Goal: Check status: Check status

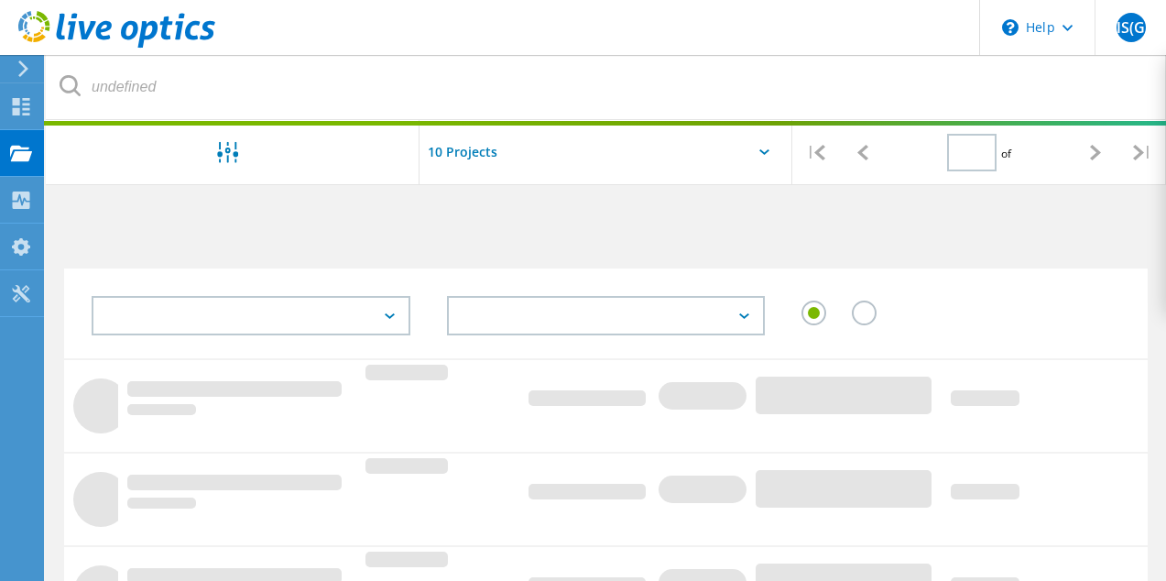
type input "1"
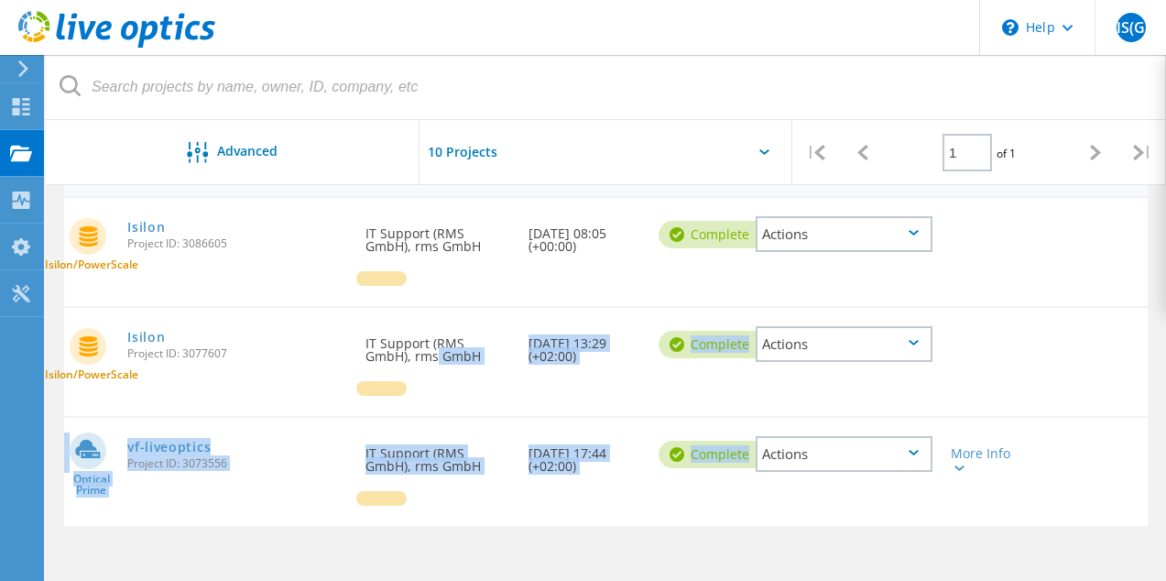
scroll to position [327, 0]
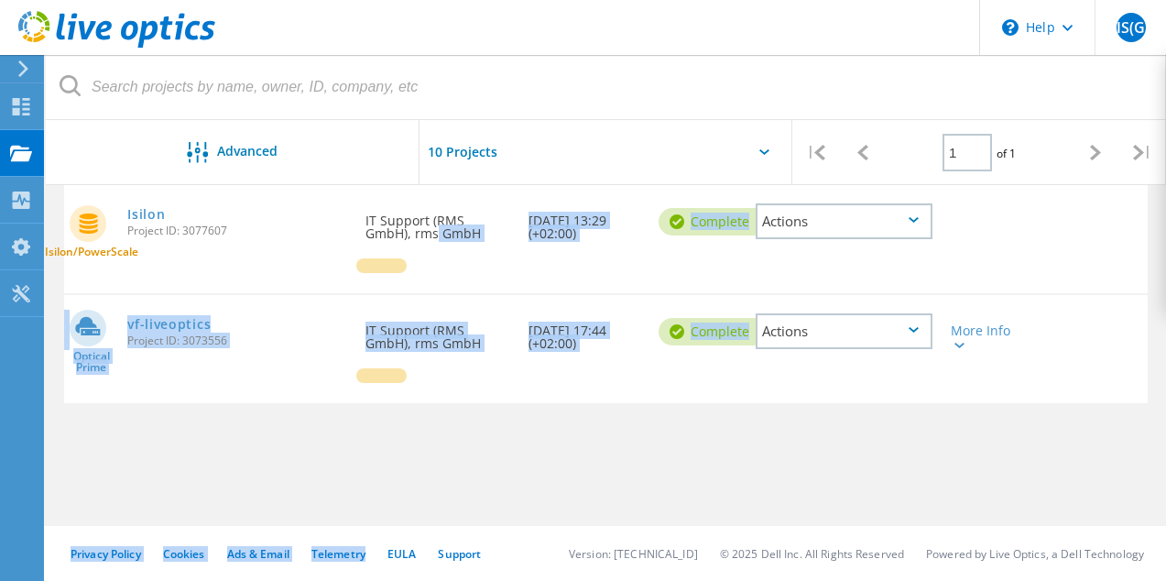
drag, startPoint x: 428, startPoint y: 580, endPoint x: 385, endPoint y: 702, distance: 130.0
click at [385, 580] on html "\n Help Explore Helpful Articles Contact Support IS(G End User IT Support (RMS …" at bounding box center [583, 126] width 1166 height 907
click at [364, 271] on div at bounding box center [381, 265] width 50 height 15
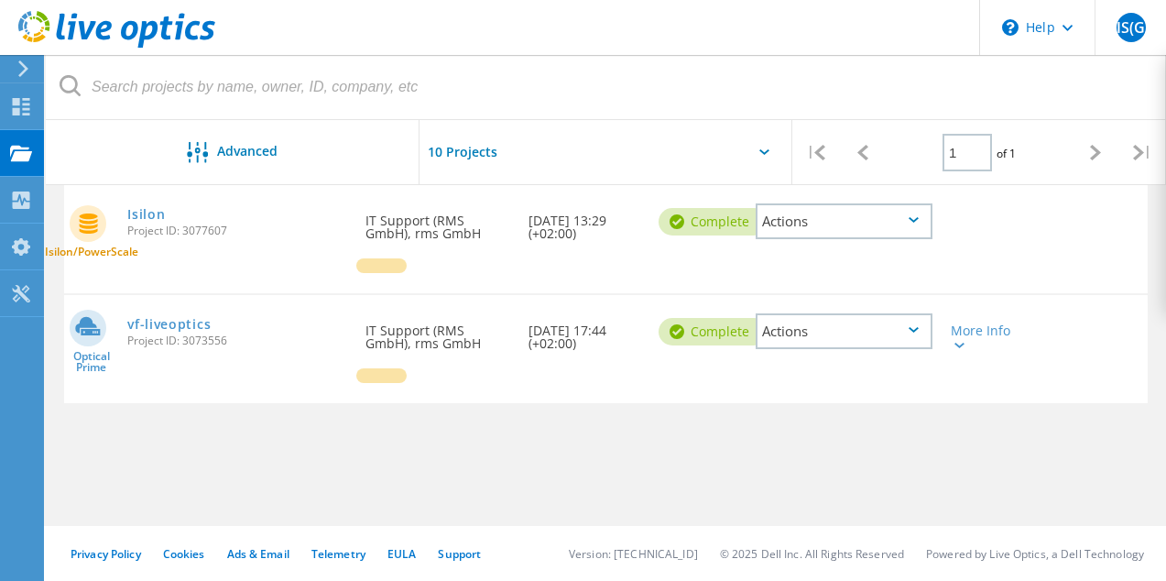
click at [364, 271] on div at bounding box center [381, 265] width 50 height 15
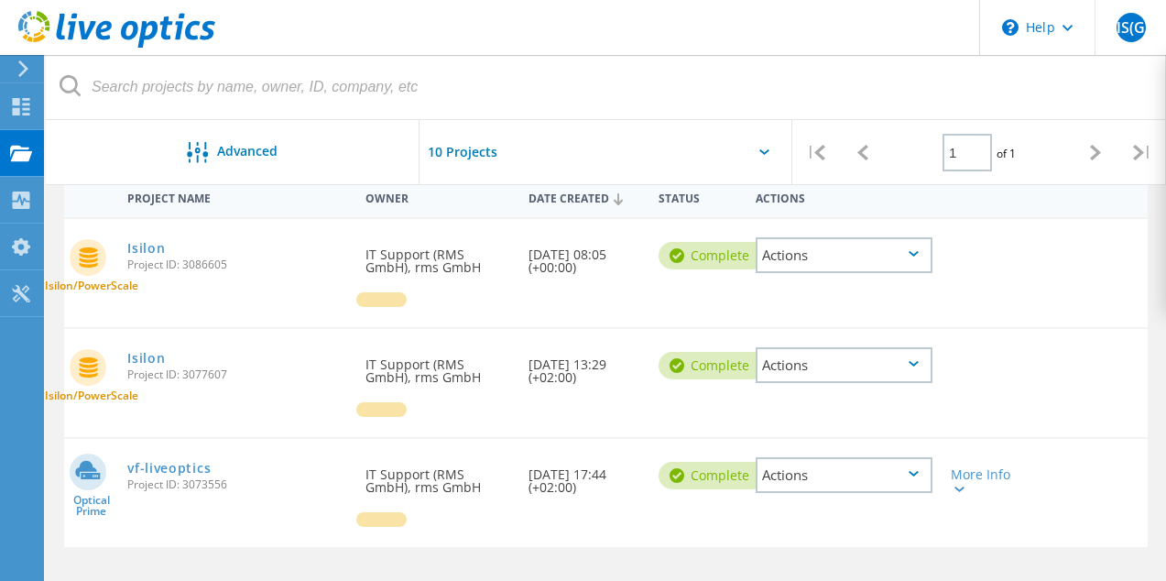
scroll to position [166, 0]
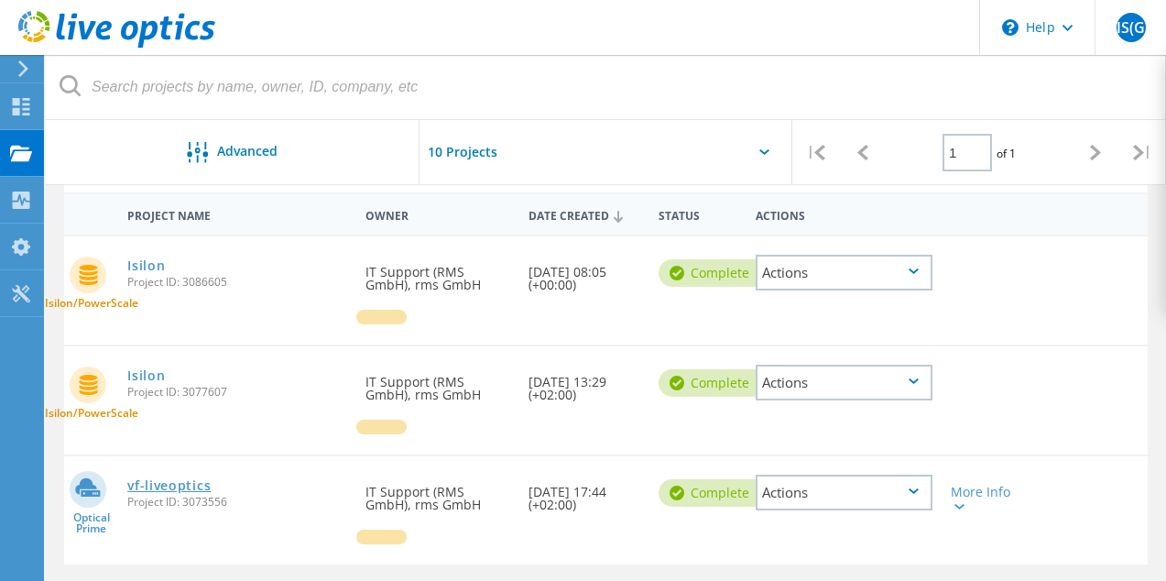
click at [152, 485] on link "vf-liveoptics" at bounding box center [168, 485] width 83 height 13
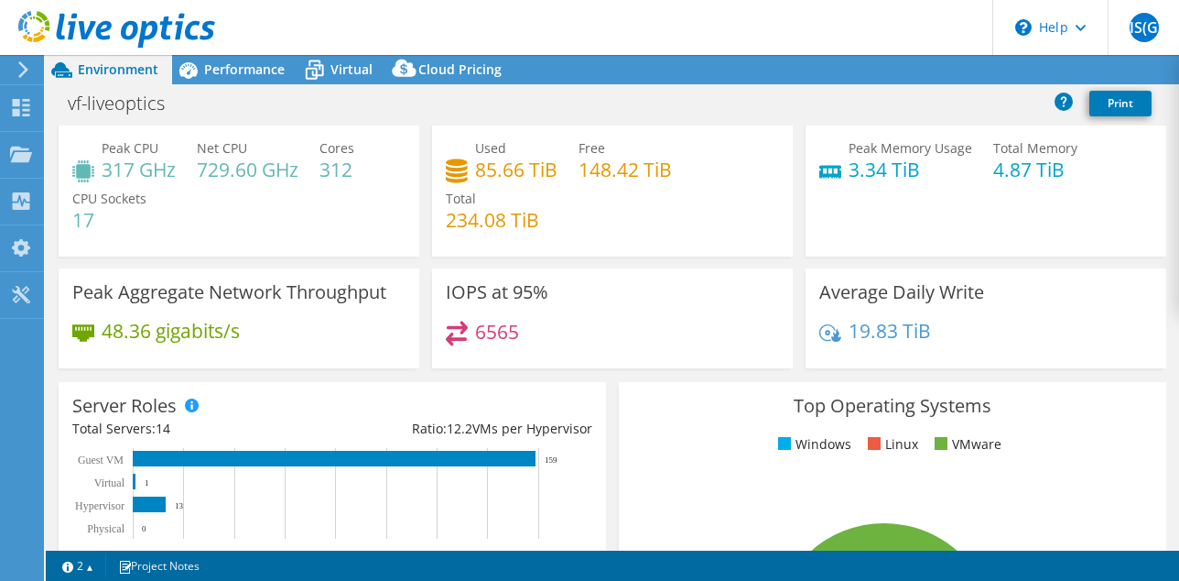
select select "USD"
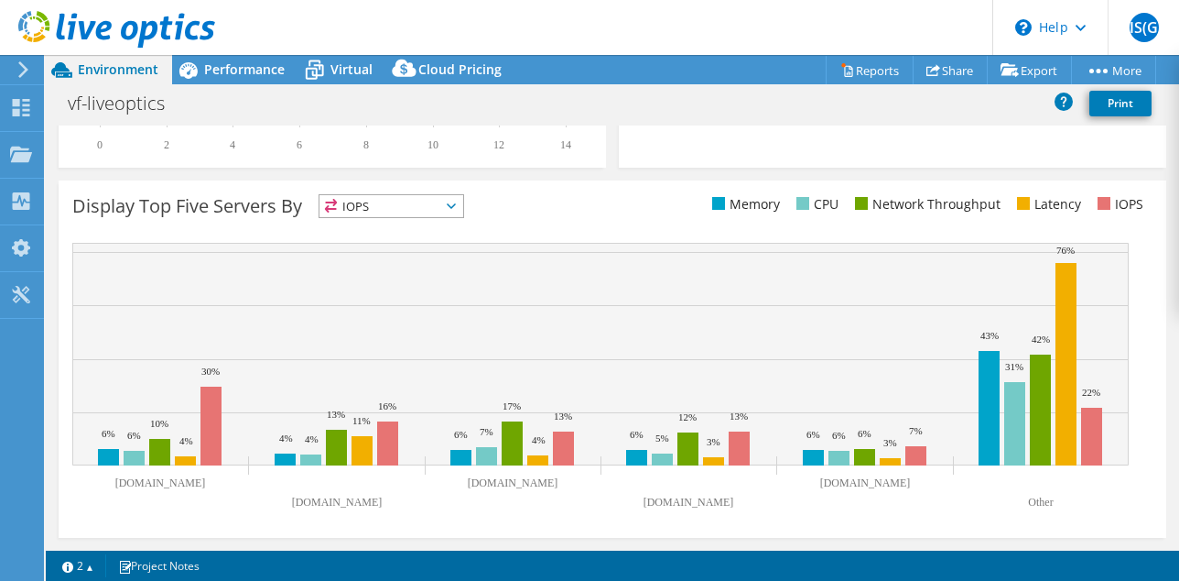
scroll to position [690, 0]
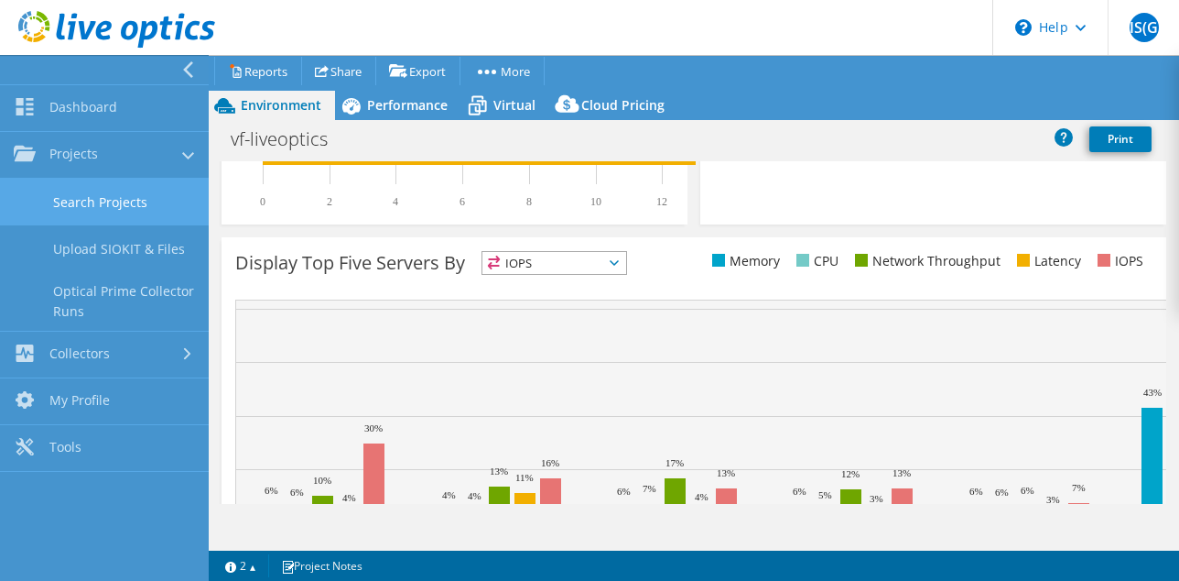
click at [133, 192] on link "Search Projects" at bounding box center [104, 202] width 209 height 47
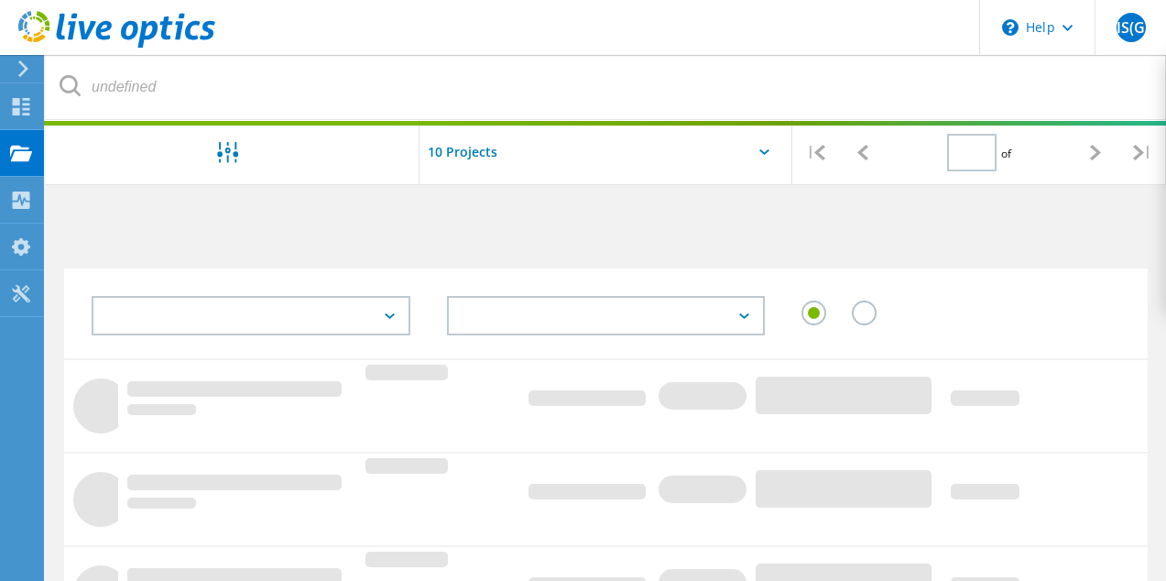
type input "1"
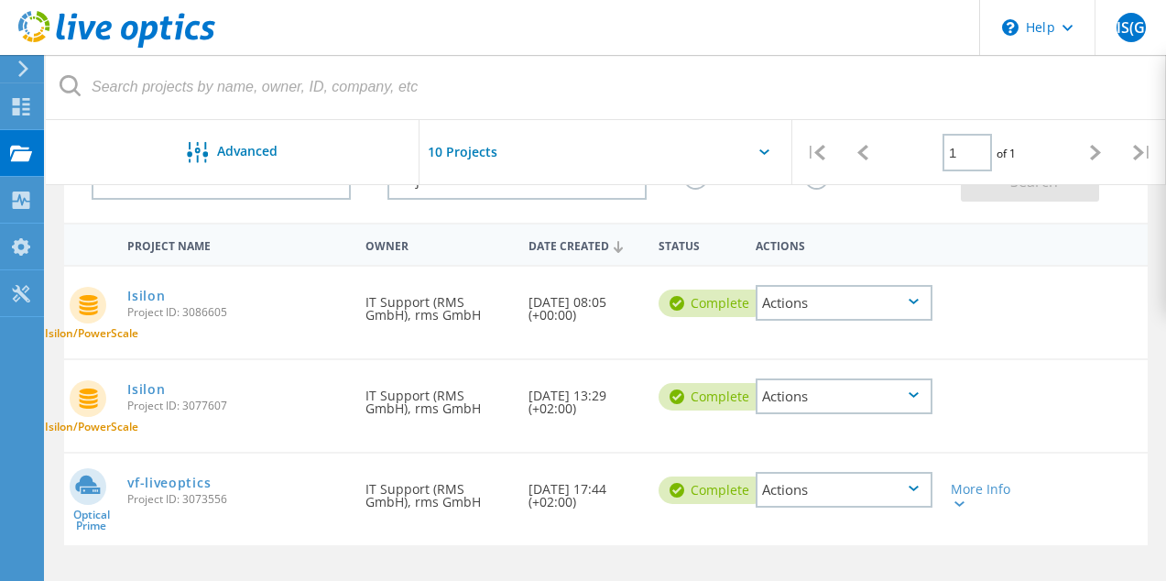
scroll to position [136, 0]
drag, startPoint x: 528, startPoint y: 487, endPoint x: 592, endPoint y: 506, distance: 66.9
click at [592, 506] on div "Date Created 09/29/2025, 17:44 (+02:00)" at bounding box center [584, 488] width 130 height 73
click at [983, 490] on div "More Info" at bounding box center [984, 495] width 69 height 26
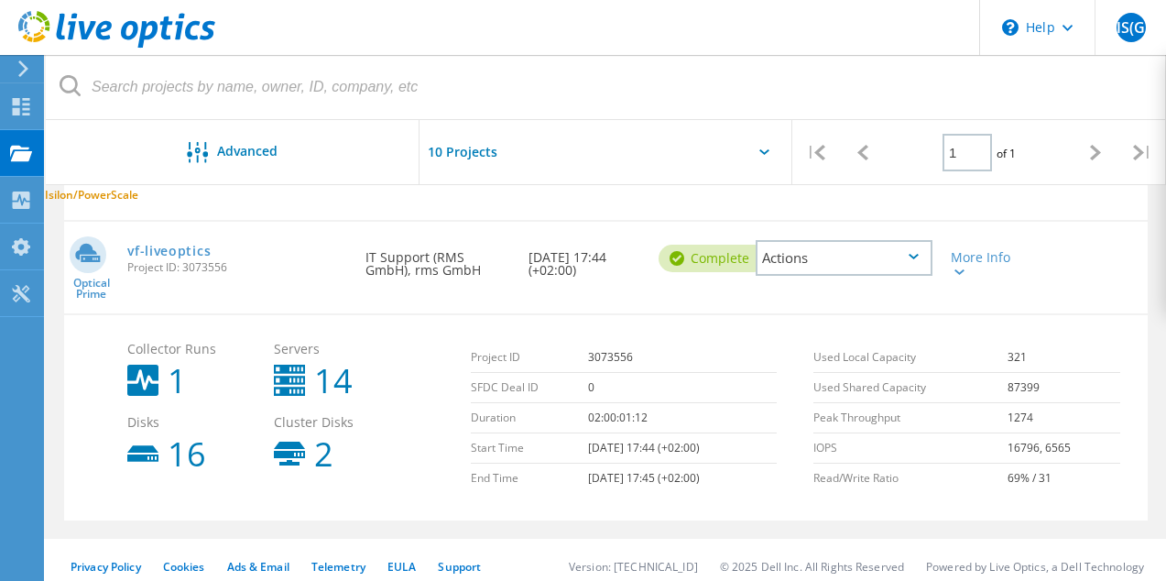
scroll to position [380, 0]
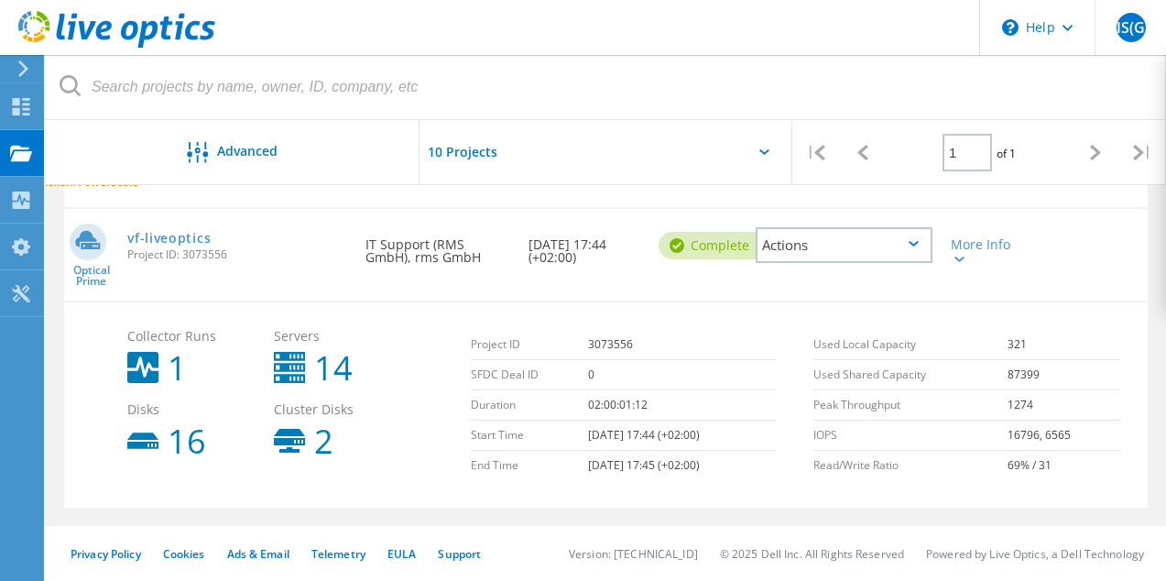
drag, startPoint x: 571, startPoint y: 464, endPoint x: 718, endPoint y: 466, distance: 146.5
click at [718, 466] on tr "End Time 10/01/2025, 17:45 (+02:00)" at bounding box center [624, 466] width 307 height 30
click at [659, 470] on td "[DATE] 17:45 (+02:00)" at bounding box center [682, 466] width 189 height 30
drag, startPoint x: 560, startPoint y: 462, endPoint x: 716, endPoint y: 467, distance: 155.7
click at [716, 467] on tr "End Time 10/01/2025, 17:45 (+02:00)" at bounding box center [624, 466] width 307 height 30
